Goal: Transaction & Acquisition: Purchase product/service

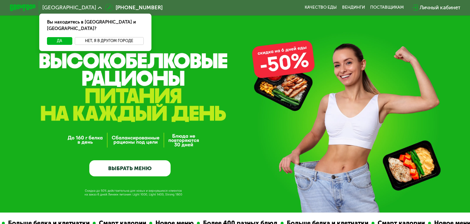
click at [93, 37] on button "Нет, я в другом городе" at bounding box center [109, 41] width 69 height 8
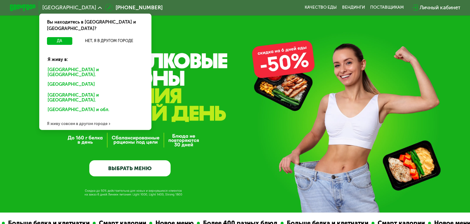
click at [73, 65] on div "[GEOGRAPHIC_DATA] и [GEOGRAPHIC_DATA]." at bounding box center [95, 72] width 104 height 14
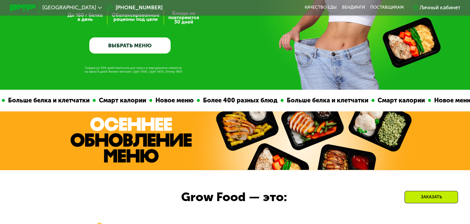
scroll to position [124, 0]
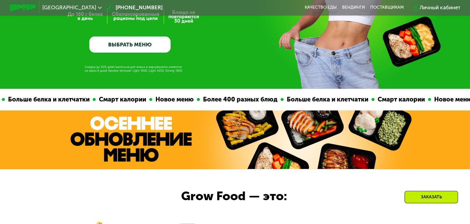
click at [149, 42] on link "ВЫБРАТЬ МЕНЮ" at bounding box center [129, 44] width 81 height 16
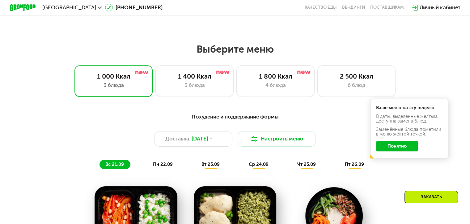
scroll to position [415, 0]
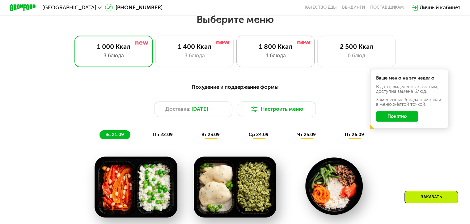
click at [275, 48] on div "1 800 Ккал" at bounding box center [275, 47] width 65 height 8
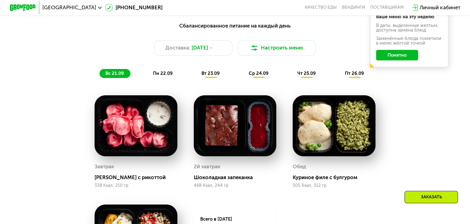
scroll to position [477, 0]
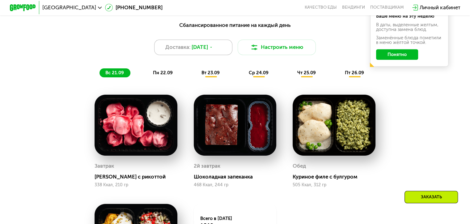
click at [207, 51] on span "[DATE]" at bounding box center [199, 47] width 16 height 8
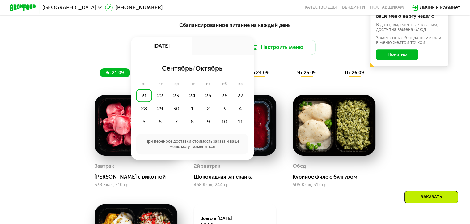
click at [207, 52] on div "-" at bounding box center [222, 46] width 61 height 18
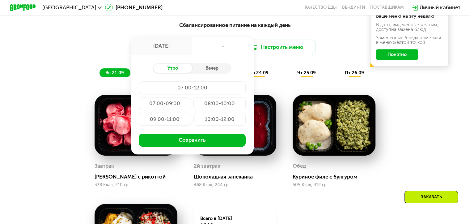
click at [316, 33] on div "Сбалансированное питание на каждый день Доставка: 21 сен, вс 21 сен, вс - Утро …" at bounding box center [235, 49] width 386 height 57
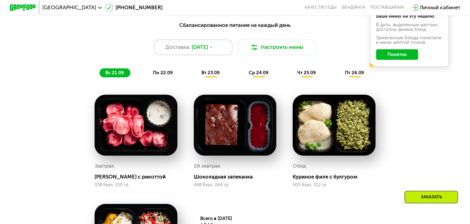
click at [208, 48] on span "[DATE]" at bounding box center [199, 47] width 16 height 8
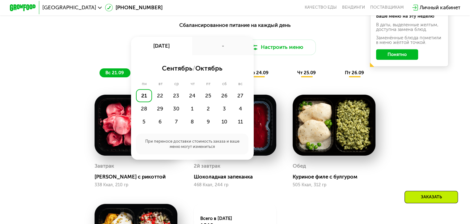
click at [378, 43] on div "Заменённые блюда пометили в меню жёлтой точкой." at bounding box center [409, 40] width 67 height 9
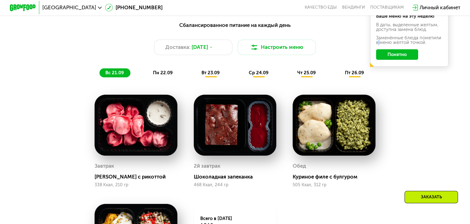
click at [387, 58] on button "Понятно" at bounding box center [397, 54] width 42 height 11
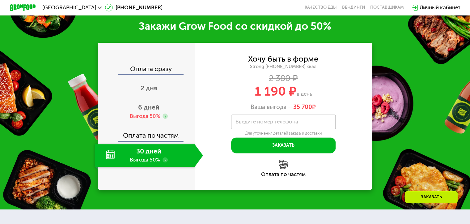
scroll to position [817, 0]
